Goal: Information Seeking & Learning: Learn about a topic

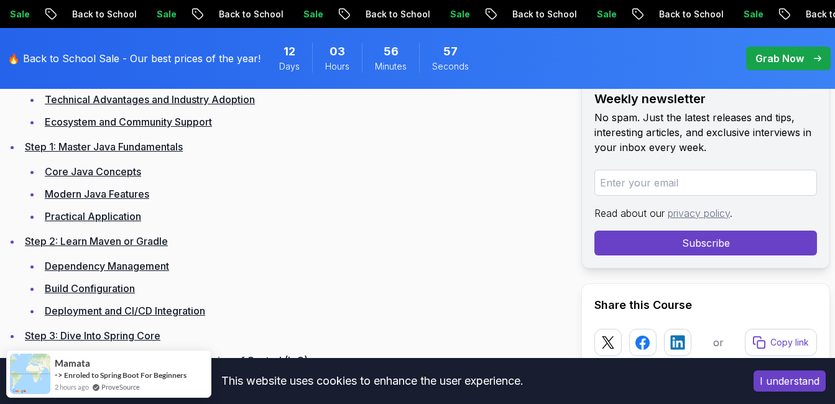
scroll to position [1865, 0]
click at [80, 198] on link "Modern Java Features" at bounding box center [97, 193] width 104 height 12
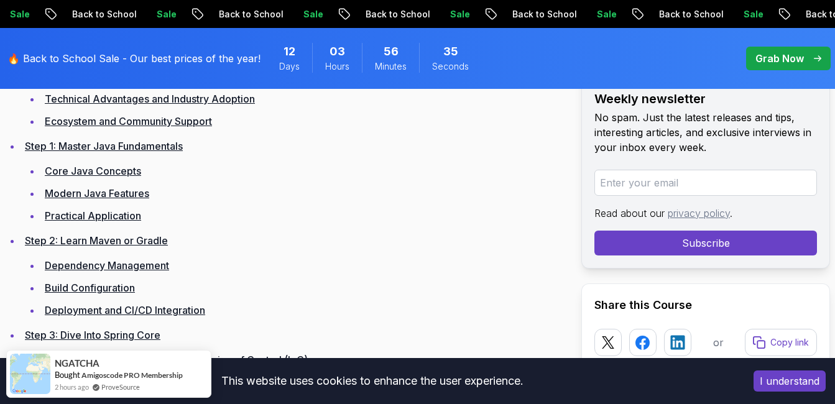
click at [71, 211] on link "Practical Application" at bounding box center [93, 216] width 96 height 12
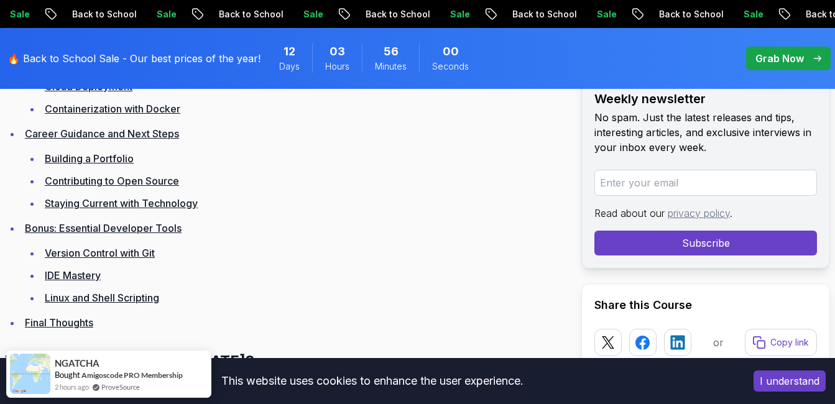
scroll to position [3358, 0]
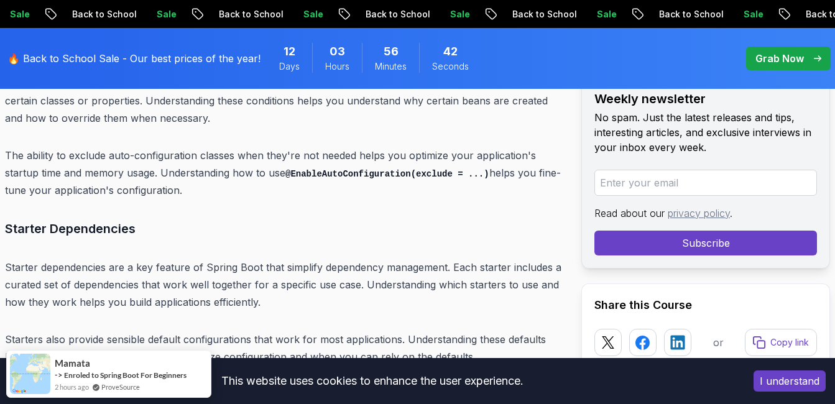
scroll to position [6974, 0]
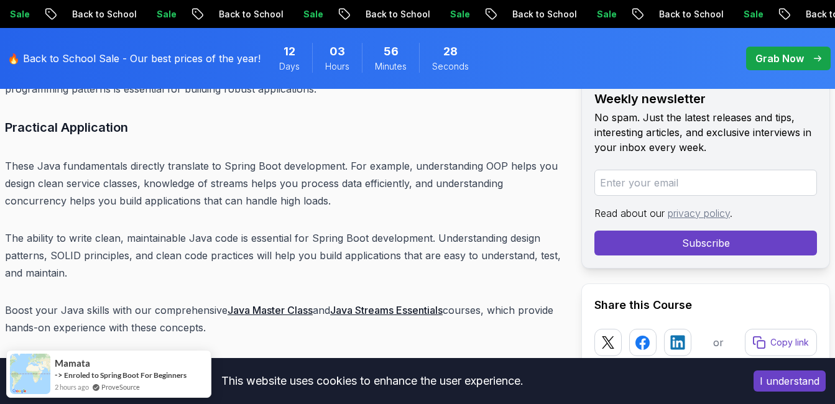
scroll to position [4788, 0]
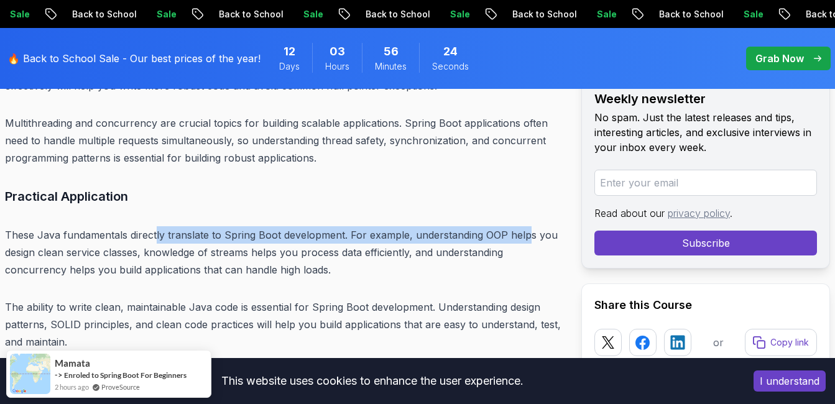
drag, startPoint x: 158, startPoint y: 234, endPoint x: 524, endPoint y: 229, distance: 365.6
click at [524, 229] on p "These Java fundamentals directly translate to Spring Boot development. For exam…" at bounding box center [283, 252] width 556 height 52
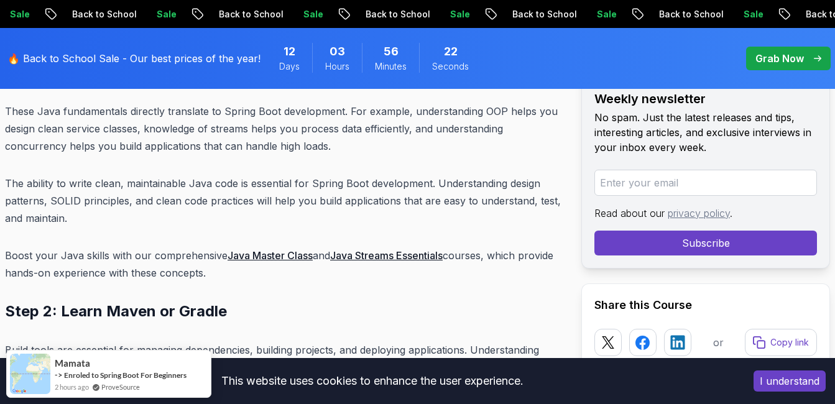
scroll to position [4913, 0]
click at [290, 254] on link "Java Master Class" at bounding box center [270, 255] width 85 height 12
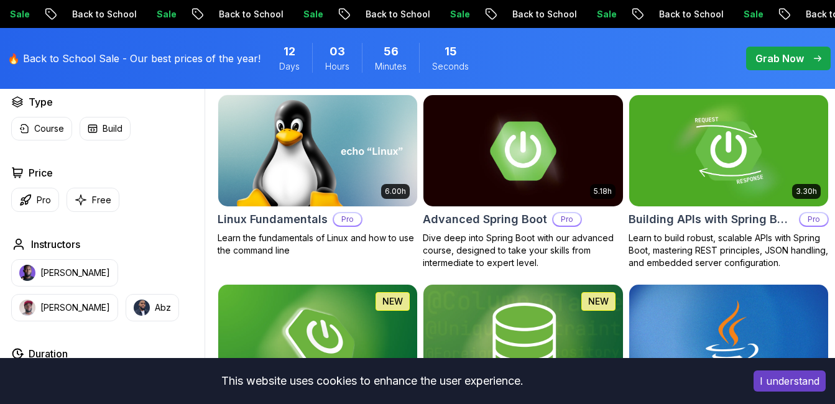
scroll to position [435, 0]
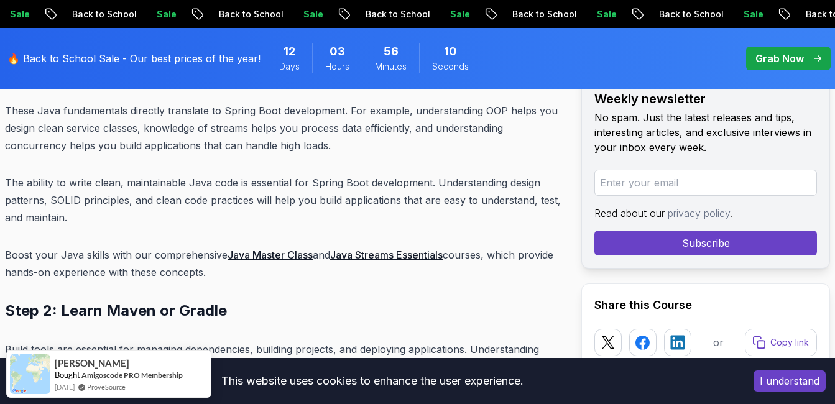
click at [362, 256] on link "Java Streams Essentials" at bounding box center [386, 255] width 113 height 12
